Goal: Navigation & Orientation: Find specific page/section

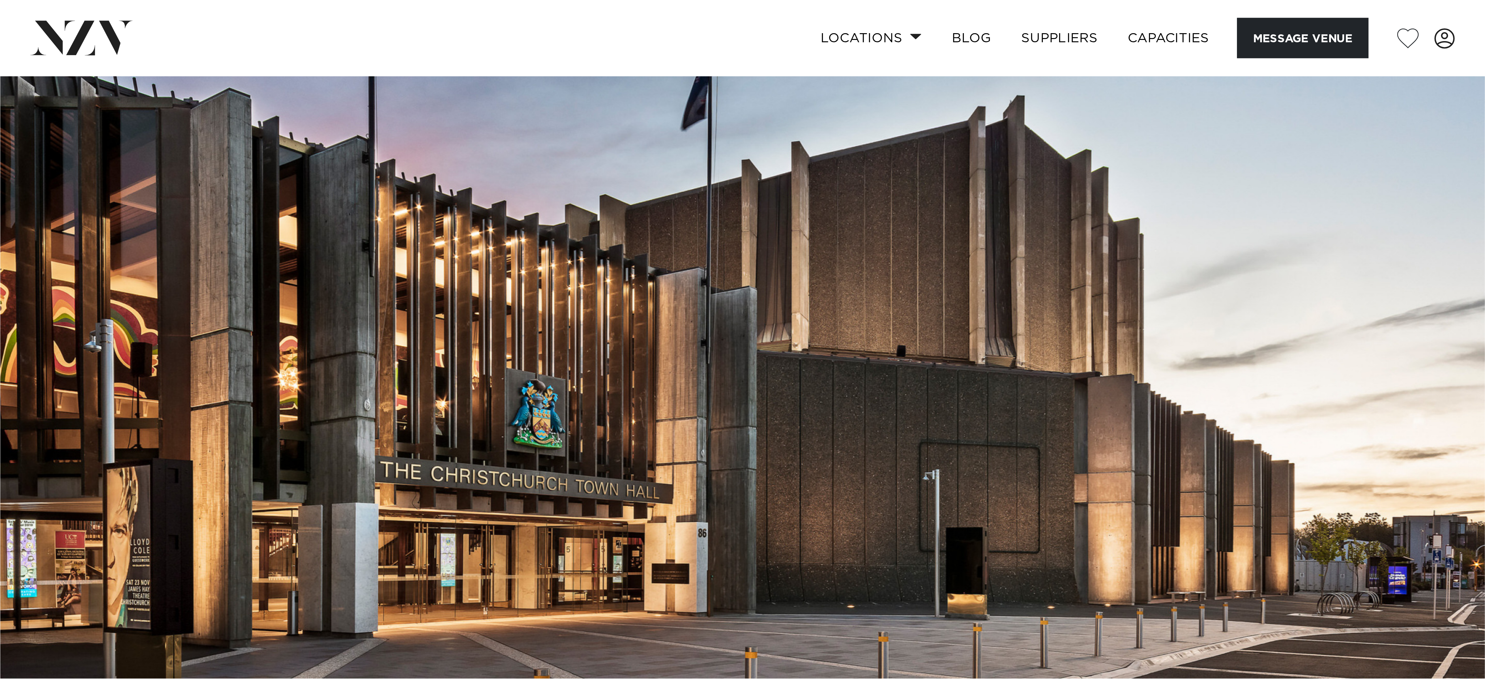
scroll to position [30, 0]
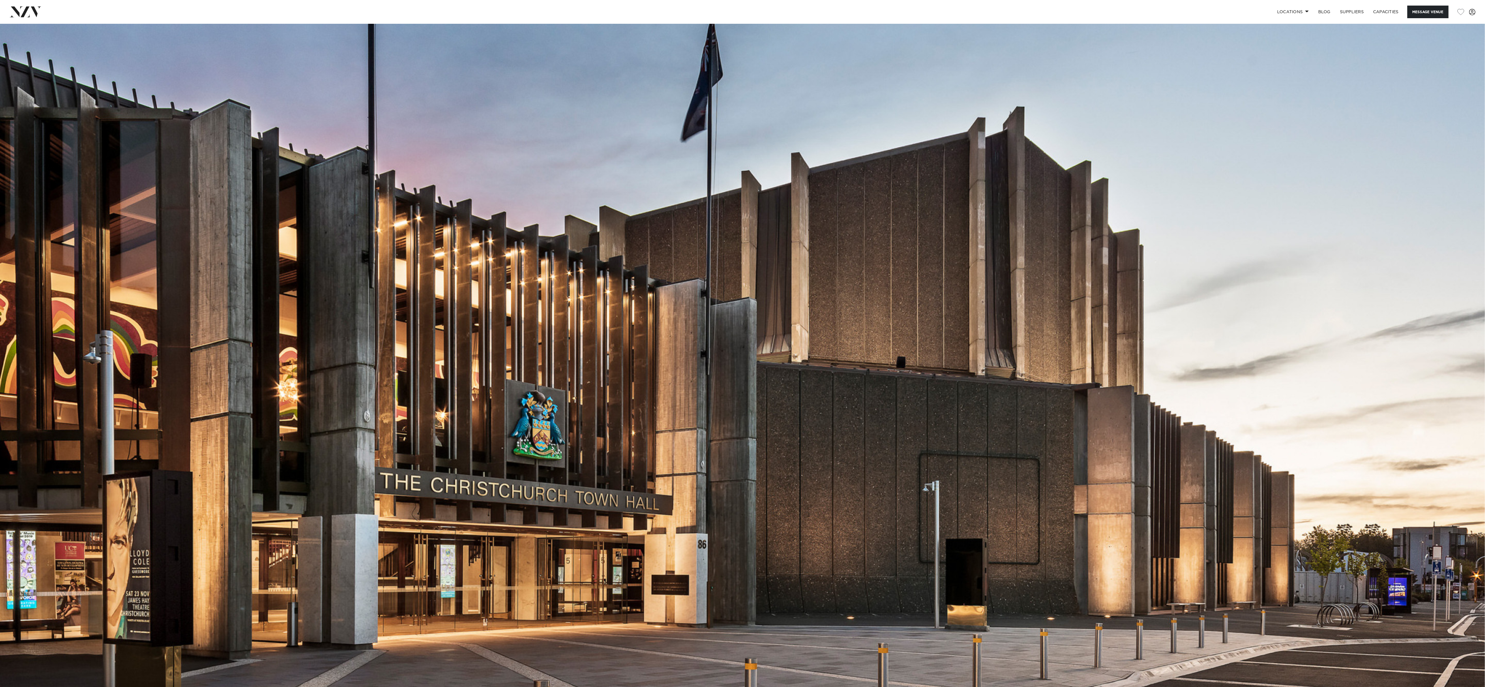
drag, startPoint x: 195, startPoint y: 87, endPoint x: 780, endPoint y: 349, distance: 641.4
click at [371, 171] on img at bounding box center [742, 342] width 1485 height 696
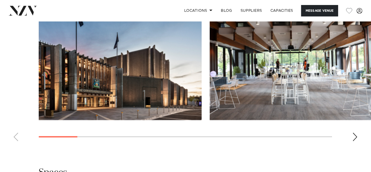
scroll to position [617, 0]
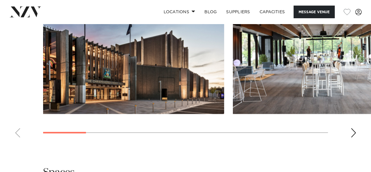
click at [359, 115] on swiper-container at bounding box center [185, 61] width 371 height 161
click at [355, 128] on div "Next slide" at bounding box center [354, 132] width 6 height 9
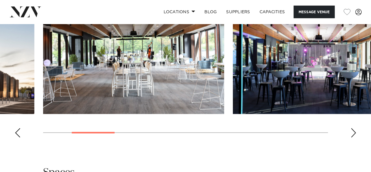
click at [355, 128] on div "Next slide" at bounding box center [354, 132] width 6 height 9
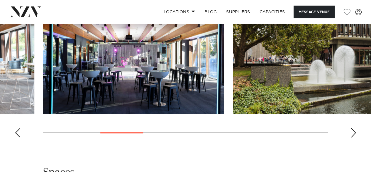
click at [355, 128] on div "Next slide" at bounding box center [354, 132] width 6 height 9
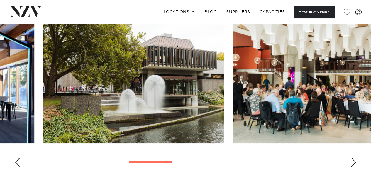
scroll to position [558, 0]
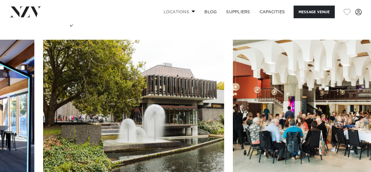
click at [191, 9] on link "Locations" at bounding box center [179, 12] width 41 height 13
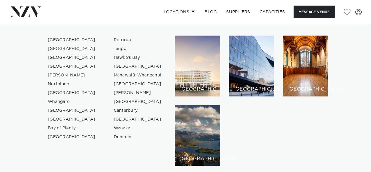
click at [192, 11] on span at bounding box center [194, 11] width 4 height 2
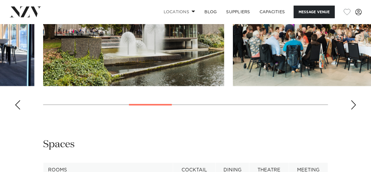
scroll to position [705, 0]
